Goal: Information Seeking & Learning: Learn about a topic

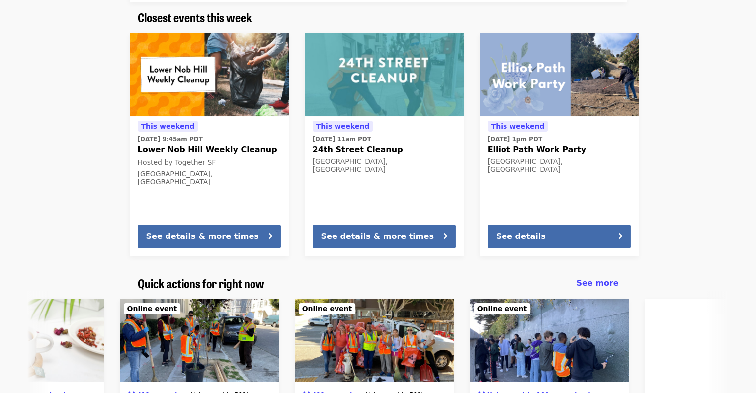
scroll to position [256, 0]
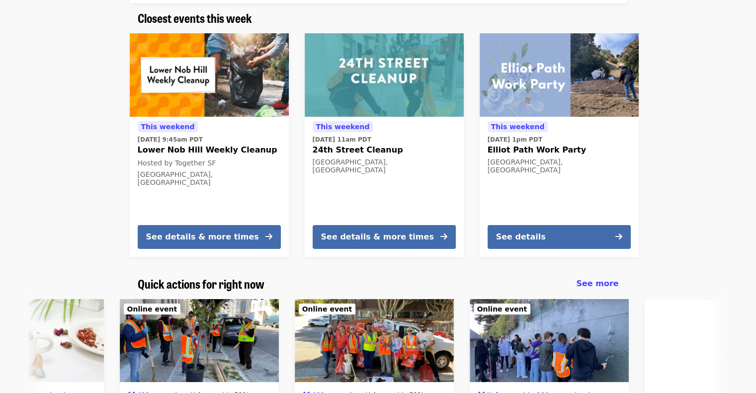
click at [541, 152] on span "Elliot Path Work Party" at bounding box center [559, 150] width 143 height 12
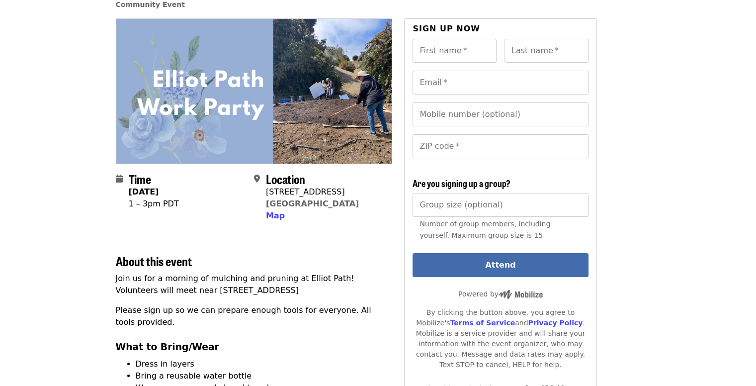
scroll to position [79, 23]
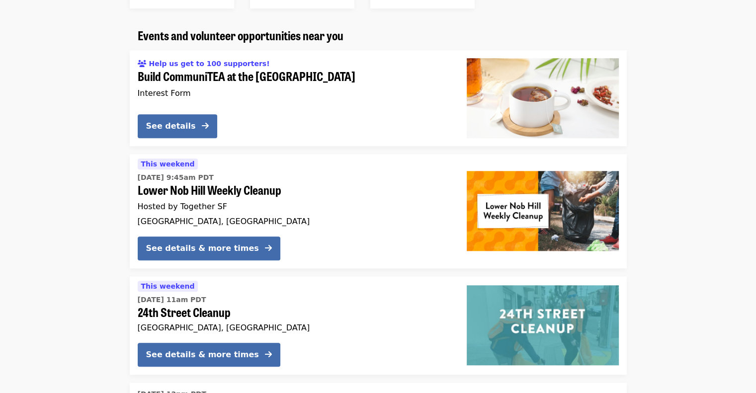
scroll to position [917, 0]
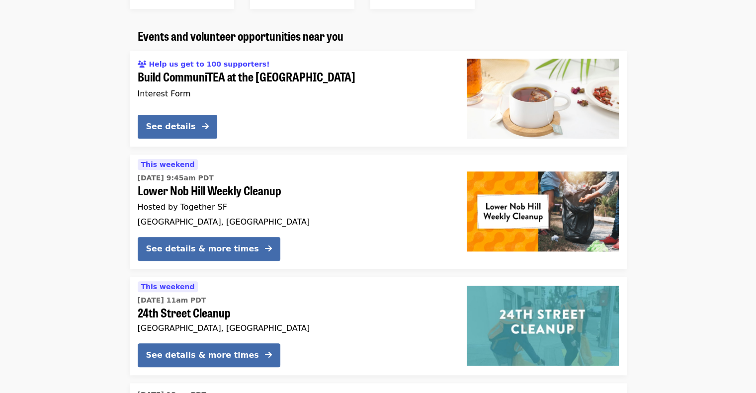
click at [264, 192] on span "Lower Nob Hill Weekly Cleanup" at bounding box center [294, 190] width 313 height 14
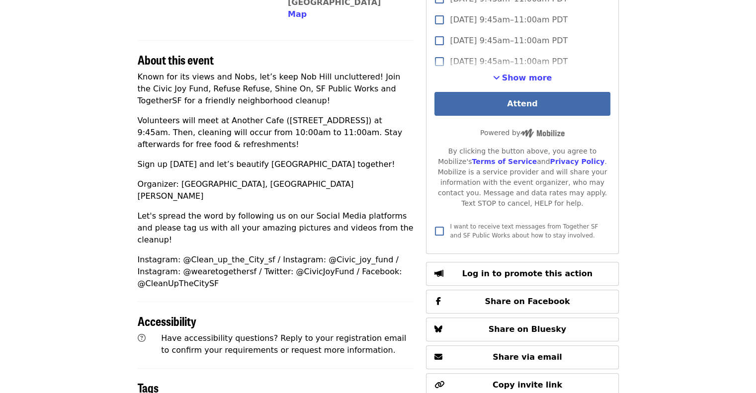
scroll to position [289, 0]
